Goal: Task Accomplishment & Management: Use online tool/utility

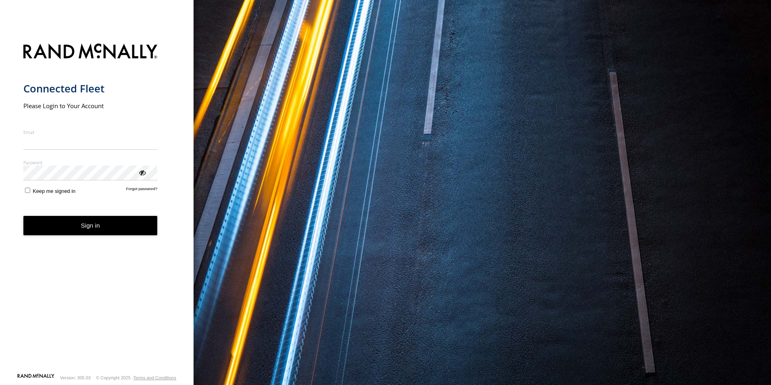
type input "**********"
click at [96, 236] on button "Sign in" at bounding box center [90, 226] width 134 height 20
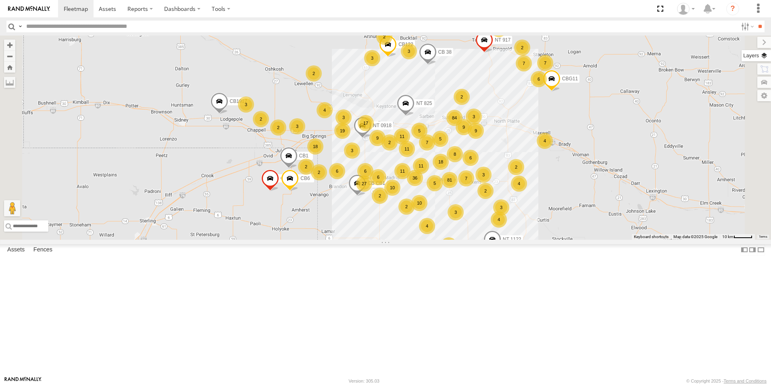
click at [768, 56] on label at bounding box center [756, 55] width 29 height 11
click at [0, 0] on div "Basemaps" at bounding box center [0, 0] width 0 height 0
click at [0, 0] on span "Basemaps" at bounding box center [0, 0] width 0 height 0
click at [0, 0] on span "Satellite + Roadmap" at bounding box center [0, 0] width 0 height 0
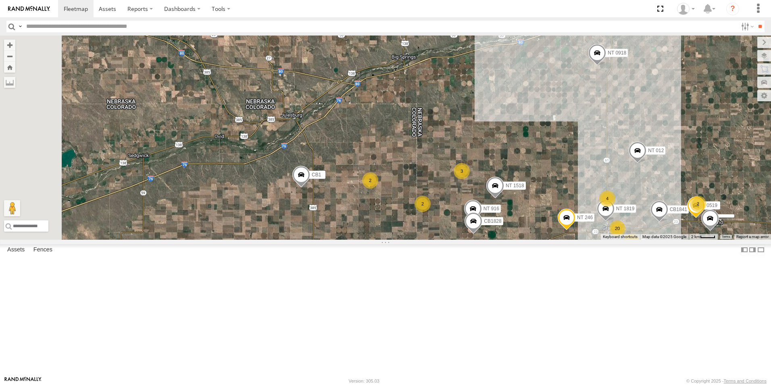
drag, startPoint x: 348, startPoint y: 158, endPoint x: 381, endPoint y: 328, distance: 172.7
click at [381, 240] on div "NT 917 CB1847 CB6 CB1917 CB CB1 NT 0918 CB1 NT 825 CB122 CBG11 NT 1122 CB 38 CB…" at bounding box center [385, 137] width 771 height 204
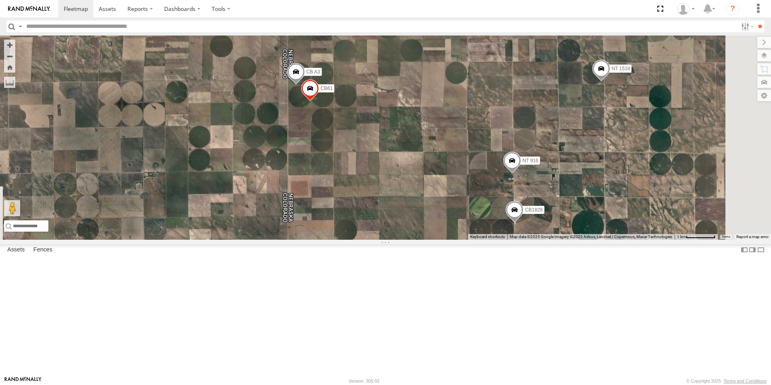
drag, startPoint x: 590, startPoint y: 348, endPoint x: 490, endPoint y: 188, distance: 188.7
click at [490, 188] on div "NT 917 CB1847 CB6 CB1917 CB CB1 NT 0918 CB1 NT 825 CB122 CBG11 NT 1122 CB 38 CB…" at bounding box center [385, 137] width 771 height 204
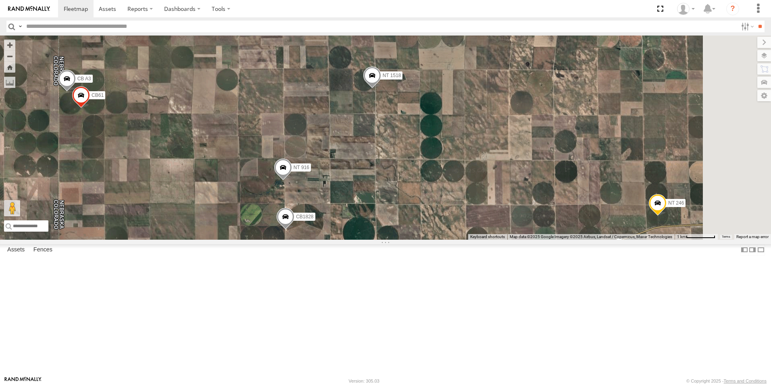
drag, startPoint x: 649, startPoint y: 258, endPoint x: 418, endPoint y: 265, distance: 230.4
click at [418, 240] on div "NT 917 CB1847 CB6 CB1917 CB CB1 NT 0918 CB1 NT 825 CB122 CBG11 NT 1122 CB 38 CB…" at bounding box center [385, 137] width 771 height 204
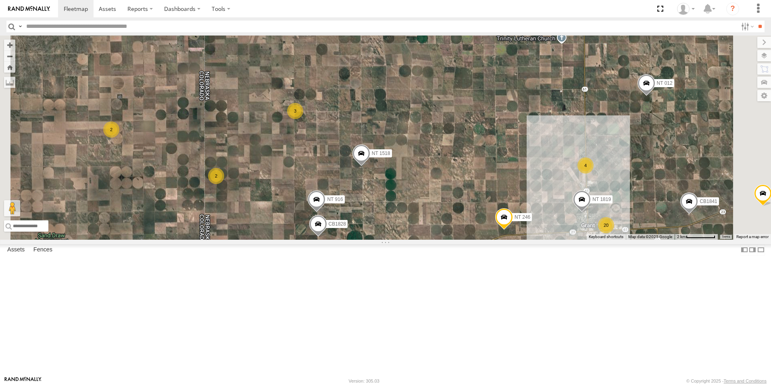
click at [340, 209] on div "NT 917 CB1847 CB6 CB1917 CB CB1 NT 0918 CB1 NT 825 CB122 CBG11 NT 1122 CB 38 CB…" at bounding box center [385, 137] width 771 height 204
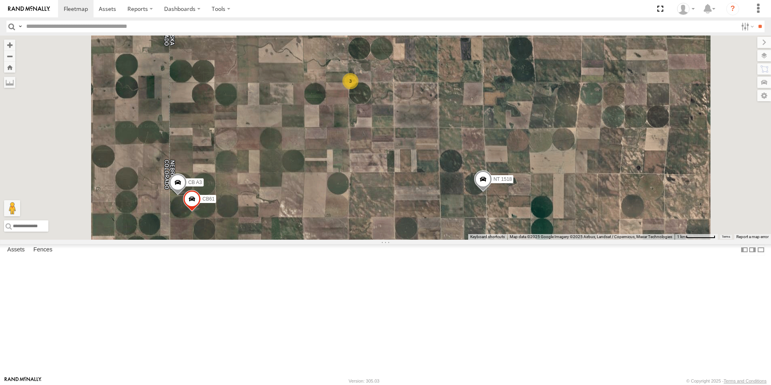
click at [336, 184] on div "NT 917 CB1847 CB6 CB1917 CB CB1 NT 0918 CB1 NT 825 CB122 CBG11 NT 1122 CB 38 CB…" at bounding box center [385, 137] width 771 height 204
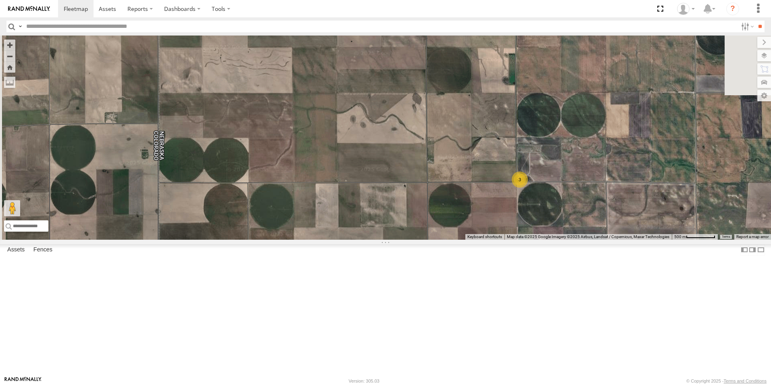
drag, startPoint x: 345, startPoint y: 176, endPoint x: 401, endPoint y: 313, distance: 147.4
click at [401, 240] on div "NT 917 CB1847 CB6 CB1917 CB CB1 NT 0918 CB1 NT 825 CB122 CBG11 NT 1122 CB 38 CB…" at bounding box center [385, 137] width 771 height 204
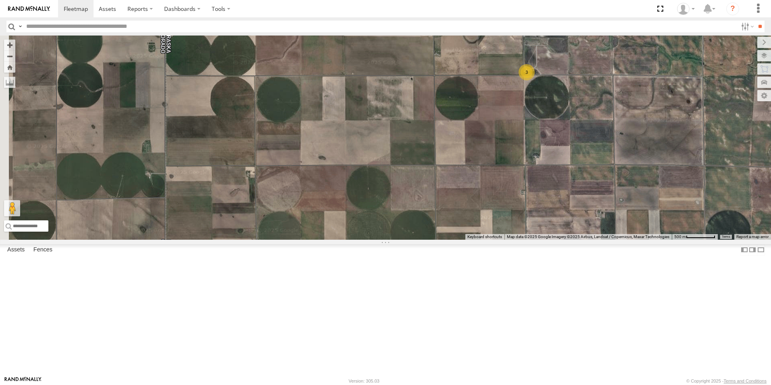
drag, startPoint x: 398, startPoint y: 341, endPoint x: 405, endPoint y: 231, distance: 110.4
click at [405, 231] on div "NT 917 CB1847 CB6 CB1917 CB CB1 NT 0918 CB1 NT 825 CB122 CBG11 NT 1122 CB 38 CB…" at bounding box center [385, 137] width 771 height 204
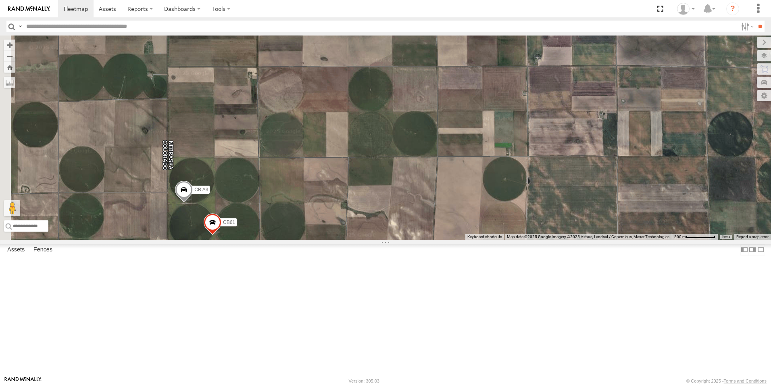
drag, startPoint x: 390, startPoint y: 338, endPoint x: 390, endPoint y: 236, distance: 101.6
click at [390, 236] on div "NT 917 CB1847 CB6 CB1917 CB CB1 NT 0918 CB1 NT 825 CB122 CBG11 NT 1122 CB 38 CB…" at bounding box center [385, 137] width 771 height 204
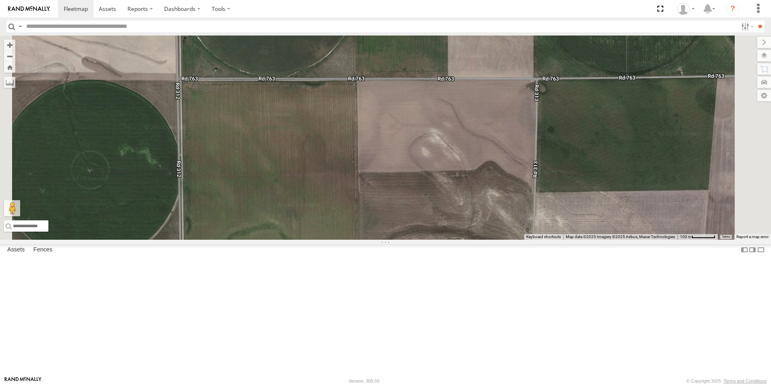
drag, startPoint x: 422, startPoint y: 318, endPoint x: 435, endPoint y: 306, distance: 18.0
click at [435, 240] on div "NT 917 CB1847 CB6 CB1917 CB CB1 NT 0918 CB1 NT 825 CB122 CBG11 NT 1122 CB 38 CB…" at bounding box center [385, 137] width 771 height 204
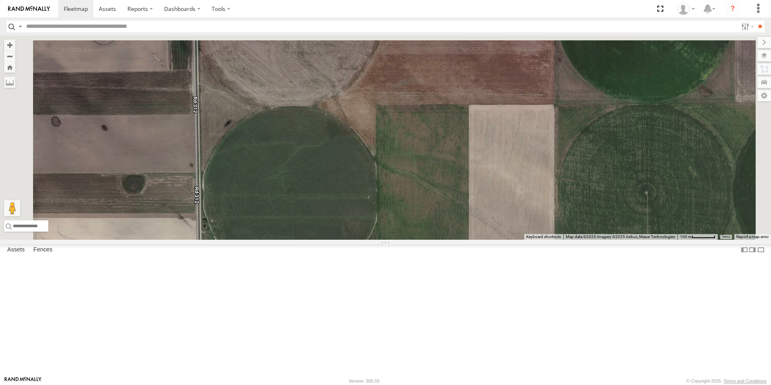
drag, startPoint x: 415, startPoint y: 121, endPoint x: 436, endPoint y: 348, distance: 228.5
click at [437, 240] on div "NT 917 CB1847 CB6 CB1917 CB CB1 NT 0918 CB1 NT 825 CB122 CBG11 NT 1122 CB 38 CB…" at bounding box center [385, 137] width 771 height 204
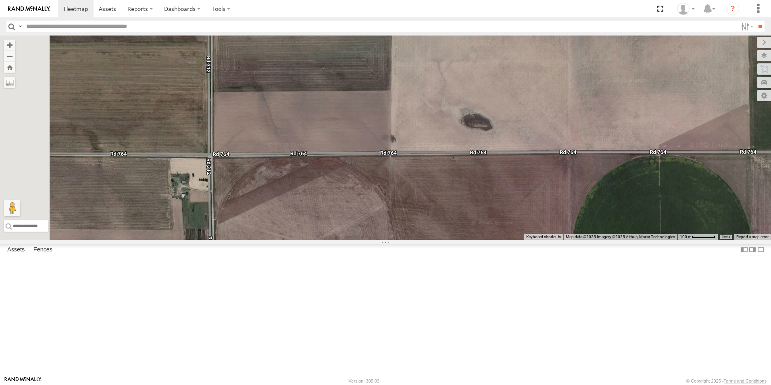
drag, startPoint x: 433, startPoint y: 219, endPoint x: 449, endPoint y: 354, distance: 135.6
click at [449, 240] on div "NT 917 CB1847 CB6 CB1917 CB CB1 NT 0918 CB1 NT 825 CB122 CBG11 NT 1122 CB 38 CB…" at bounding box center [385, 137] width 771 height 204
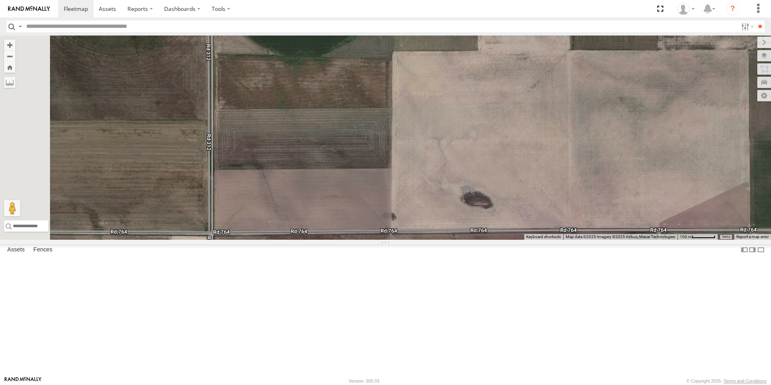
drag, startPoint x: 455, startPoint y: 232, endPoint x: 455, endPoint y: 303, distance: 70.6
click at [455, 240] on div "NT 917 CB1847 CB6 CB1917 CB CB1 NT 0918 CB1 NT 825 CB122 CBG11 NT 1122 CB 38 CB…" at bounding box center [385, 137] width 771 height 204
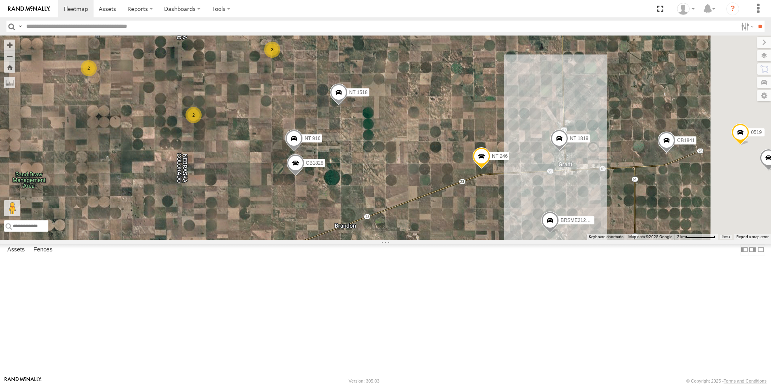
drag, startPoint x: 577, startPoint y: 340, endPoint x: 415, endPoint y: 172, distance: 233.1
click at [415, 172] on div "NT 917 CB1847 CB6 CB1917 CB CB1 NT 0918 CB1 NT 825 CB122 CBG11 NT 1122 CB 38 CB…" at bounding box center [385, 137] width 771 height 204
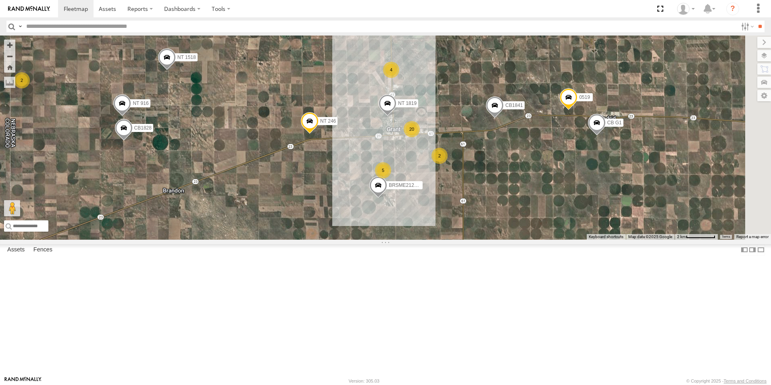
drag, startPoint x: 542, startPoint y: 279, endPoint x: 369, endPoint y: 244, distance: 176.6
click at [369, 240] on div "NT 917 CB1847 CB6 CB1917 CB CB1 NT 0918 CB1 NT 825 CB122 CBG11 NT 1122 CB 38 CB…" at bounding box center [385, 137] width 771 height 204
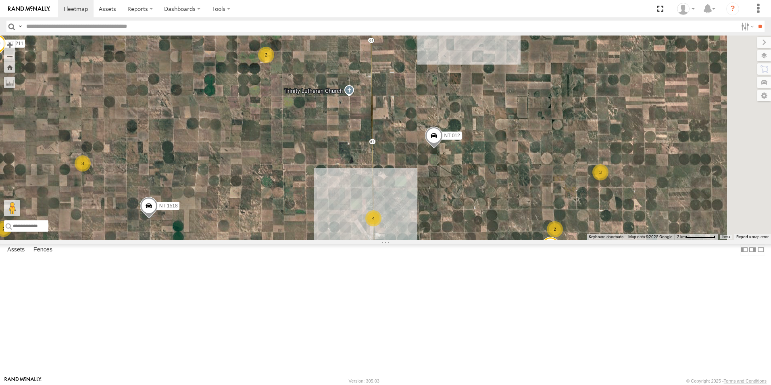
drag, startPoint x: 578, startPoint y: 124, endPoint x: 560, endPoint y: 275, distance: 151.9
click at [560, 240] on div "NT 917 CB1847 CB6 CB1917 CB CB1 NT 0918 CB1 NT 825 CB122 CBG11 NT 1122 CB 38 CB…" at bounding box center [385, 137] width 771 height 204
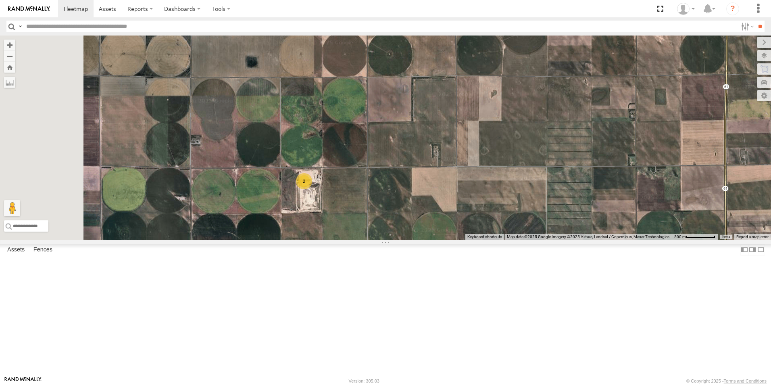
drag, startPoint x: 359, startPoint y: 67, endPoint x: 428, endPoint y: 295, distance: 238.0
click at [428, 240] on div "NT 917 CB1847 CB6 CB1917 CB CB1 NT 0918 CB1 NT 825 CB122 CBG11 NT 1122 CB 38 CB…" at bounding box center [385, 137] width 771 height 204
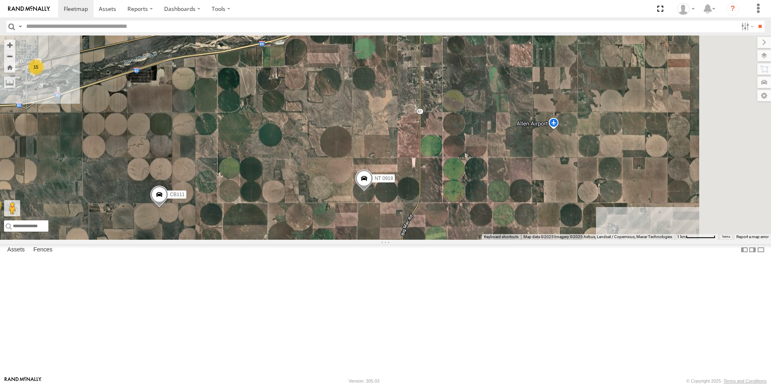
drag, startPoint x: 574, startPoint y: 171, endPoint x: 477, endPoint y: 271, distance: 139.5
click at [477, 240] on div "NT 917 CB1847 CB6 CB1917 CB CB1 NT 0918 CB1 NT 825 CB122 CBG11 NT 1122 CB 38 CB…" at bounding box center [385, 137] width 771 height 204
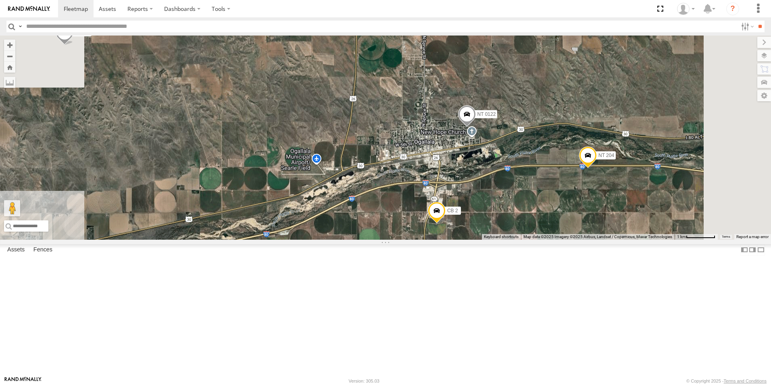
drag, startPoint x: 544, startPoint y: 124, endPoint x: 548, endPoint y: 316, distance: 192.0
click at [548, 240] on div "NT 917 CB1847 CB6 CB1917 CB CB1 NT 0918 CB1 NT 825 CB122 CBG11 NT 1122 CB 38 CB…" at bounding box center [385, 137] width 771 height 204
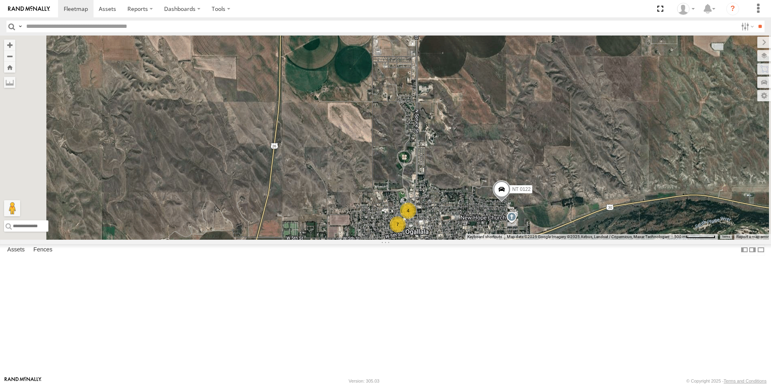
drag, startPoint x: 509, startPoint y: 159, endPoint x: 515, endPoint y: 342, distance: 182.8
click at [515, 240] on div "NT 917 CB1847 CB6 CB1917 CB CB1 NT 0918 CB1 NT 825 CB122 CBG11 NT 1122 CB 38 CB…" at bounding box center [385, 137] width 771 height 204
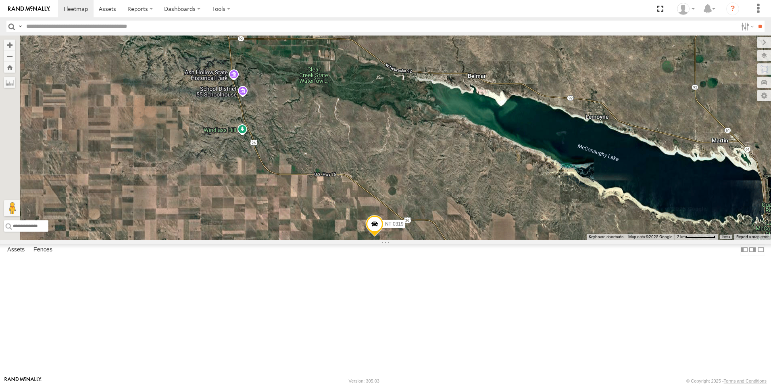
drag, startPoint x: 365, startPoint y: 246, endPoint x: 504, endPoint y: 326, distance: 159.7
click at [504, 240] on div "NT 917 CB1847 CB6 CB1917 CB CB1 NT 0918 CB1 NT 825 CB122 CBG11 NT 1122 CB 38 CB…" at bounding box center [385, 137] width 771 height 204
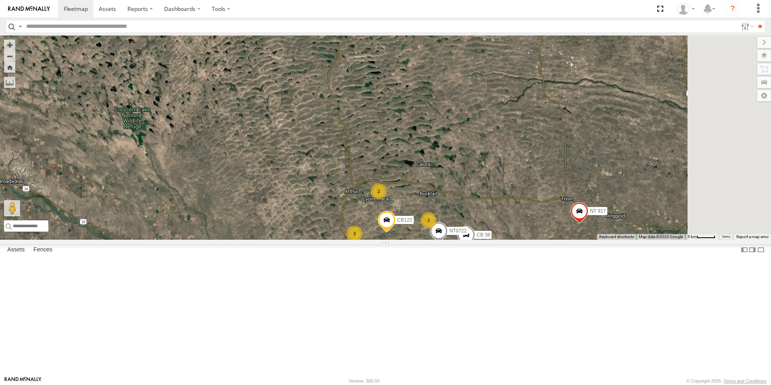
drag, startPoint x: 597, startPoint y: 261, endPoint x: 472, endPoint y: 345, distance: 151.4
click at [472, 240] on div "NT 917 CB1847 CB6 CB1917 CB CB1 NT 0918 CB1 NT 825 CB122 CBG11 NT 1122 CB 38 CB…" at bounding box center [385, 137] width 771 height 204
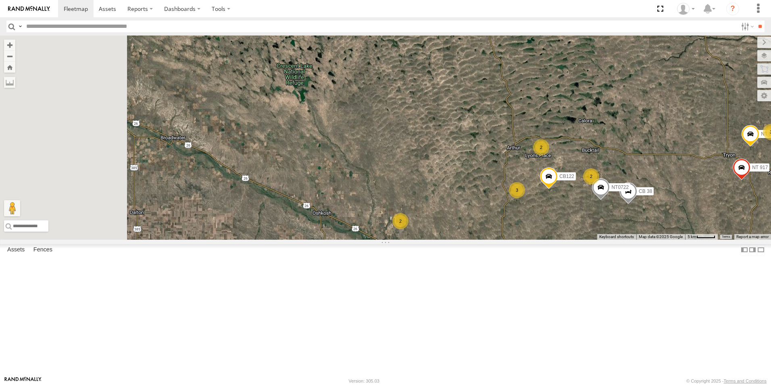
drag, startPoint x: 384, startPoint y: 332, endPoint x: 606, endPoint y: 300, distance: 224.6
click at [606, 240] on div "NT 917 CB1847 CB6 CB1917 CB CB1 NT 0918 CB1 NT 825 CB122 CBG11 NT 1122 CB 38 CB…" at bounding box center [385, 137] width 771 height 204
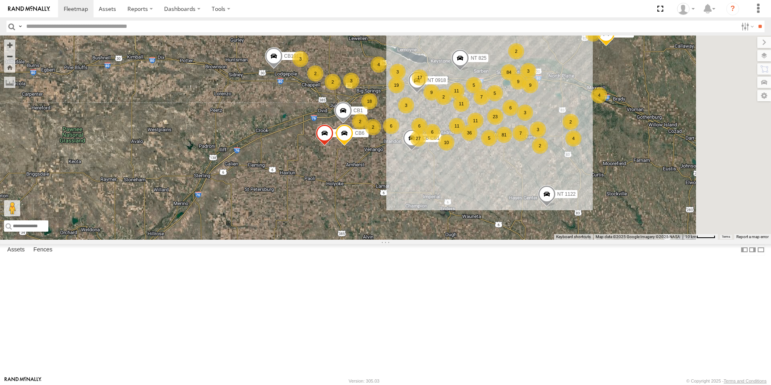
drag, startPoint x: 461, startPoint y: 336, endPoint x: 399, endPoint y: 169, distance: 178.5
click at [403, 169] on div "NT 917 CB1847 CB6 CB1917 CB CB1 NT 0918 CB1 NT 825 CB122 CBG11 NT 1122 CB 38 6 …" at bounding box center [385, 137] width 771 height 204
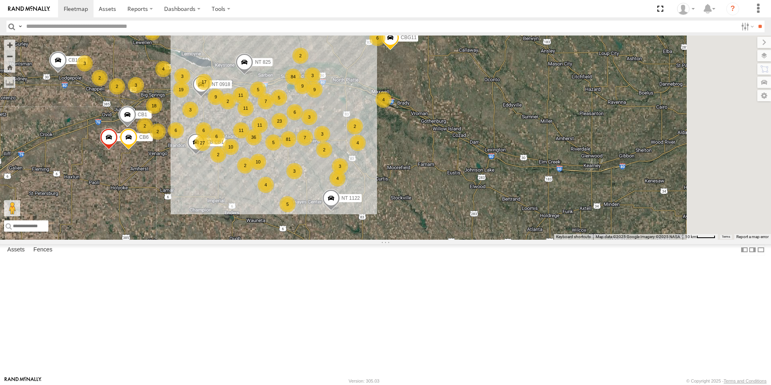
drag, startPoint x: 538, startPoint y: 250, endPoint x: 326, endPoint y: 254, distance: 211.4
click at [326, 240] on div "NT 917 CB1847 CB6 CB1917 CB CB1 NT 0918 CB1 NT 825 CB122 CBG11 NT 1122 CB 38 6 …" at bounding box center [385, 137] width 771 height 204
click at [682, 10] on icon at bounding box center [683, 9] width 12 height 12
click at [680, 54] on link at bounding box center [683, 58] width 30 height 12
